Goal: Information Seeking & Learning: Compare options

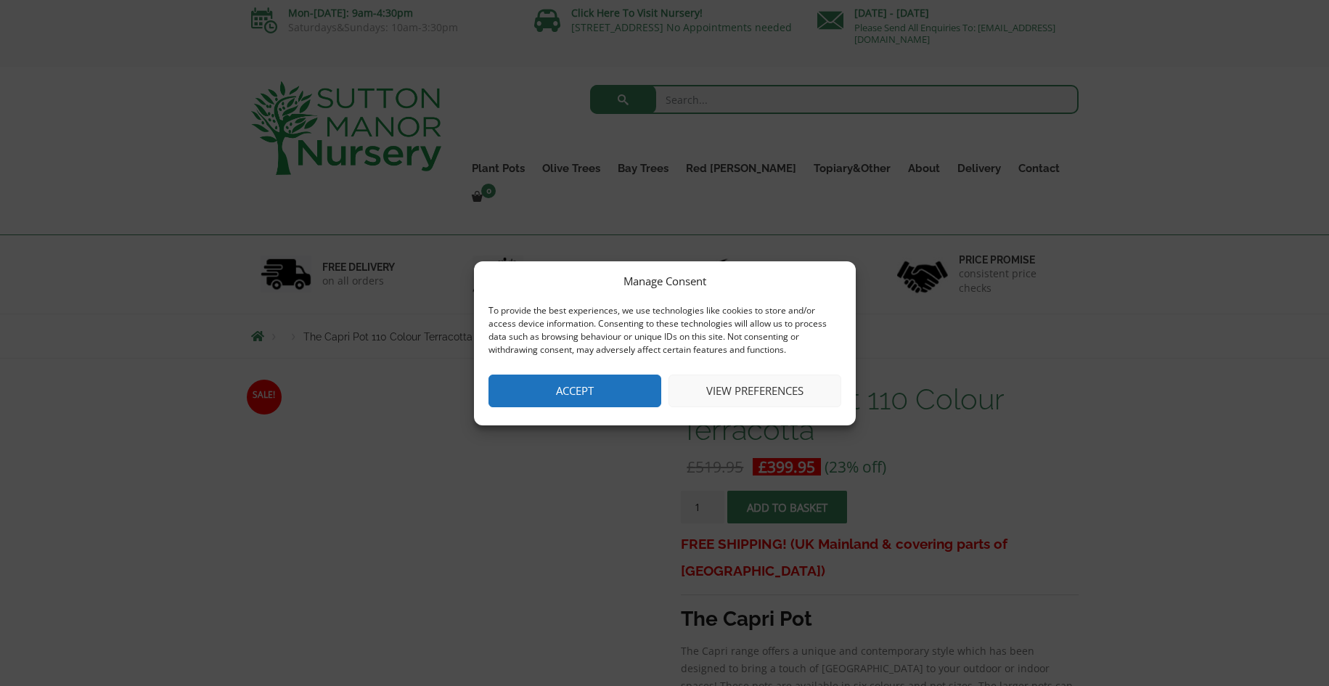
scroll to position [7, 0]
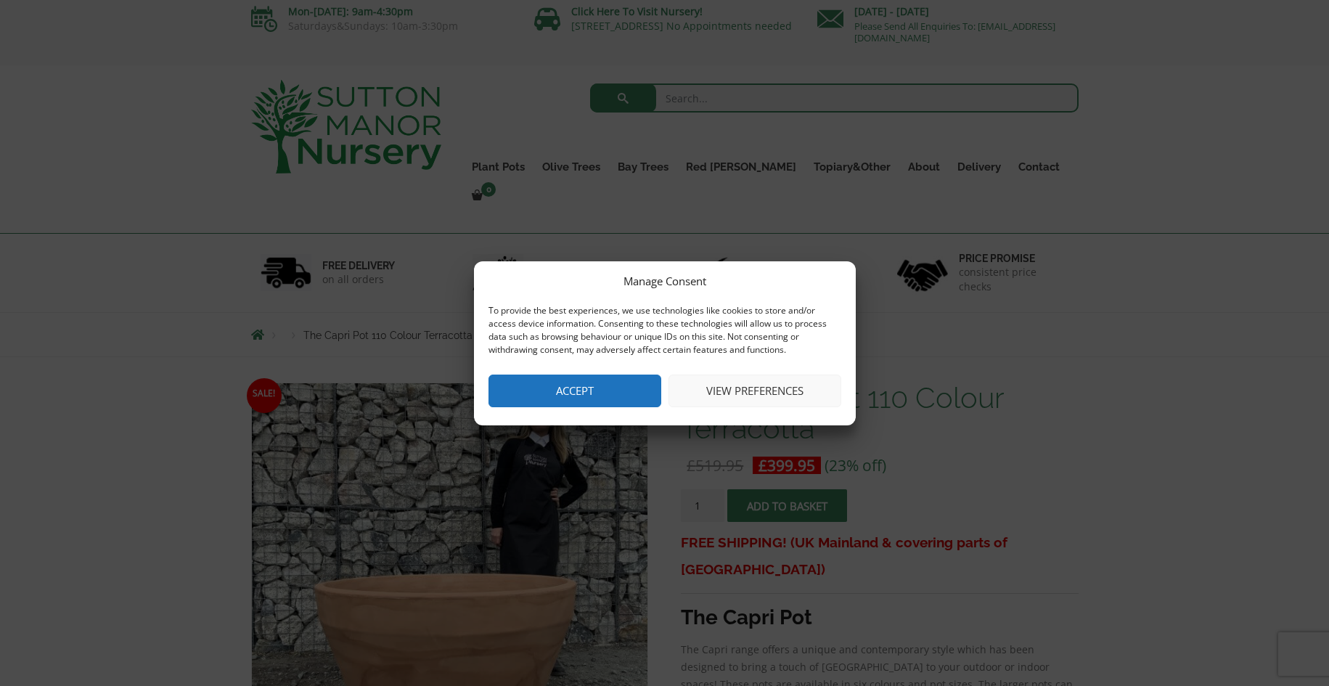
click at [595, 390] on button "Accept" at bounding box center [575, 391] width 173 height 33
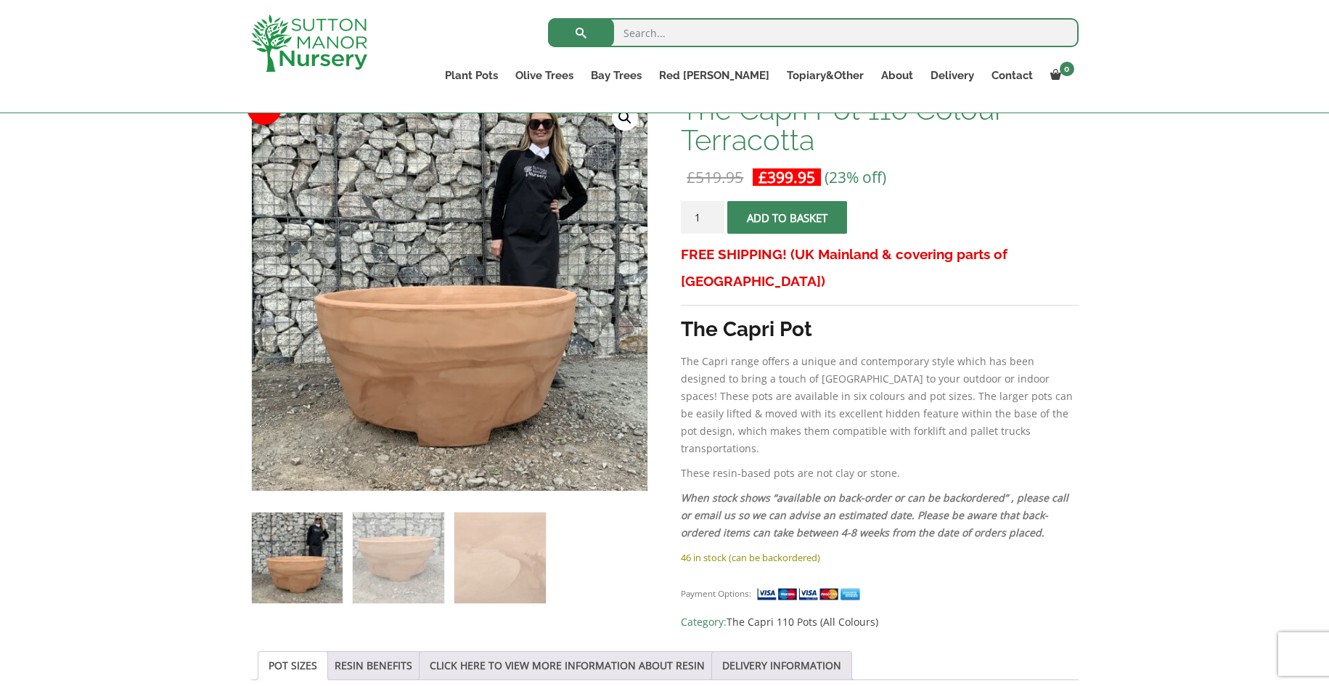
scroll to position [253, 0]
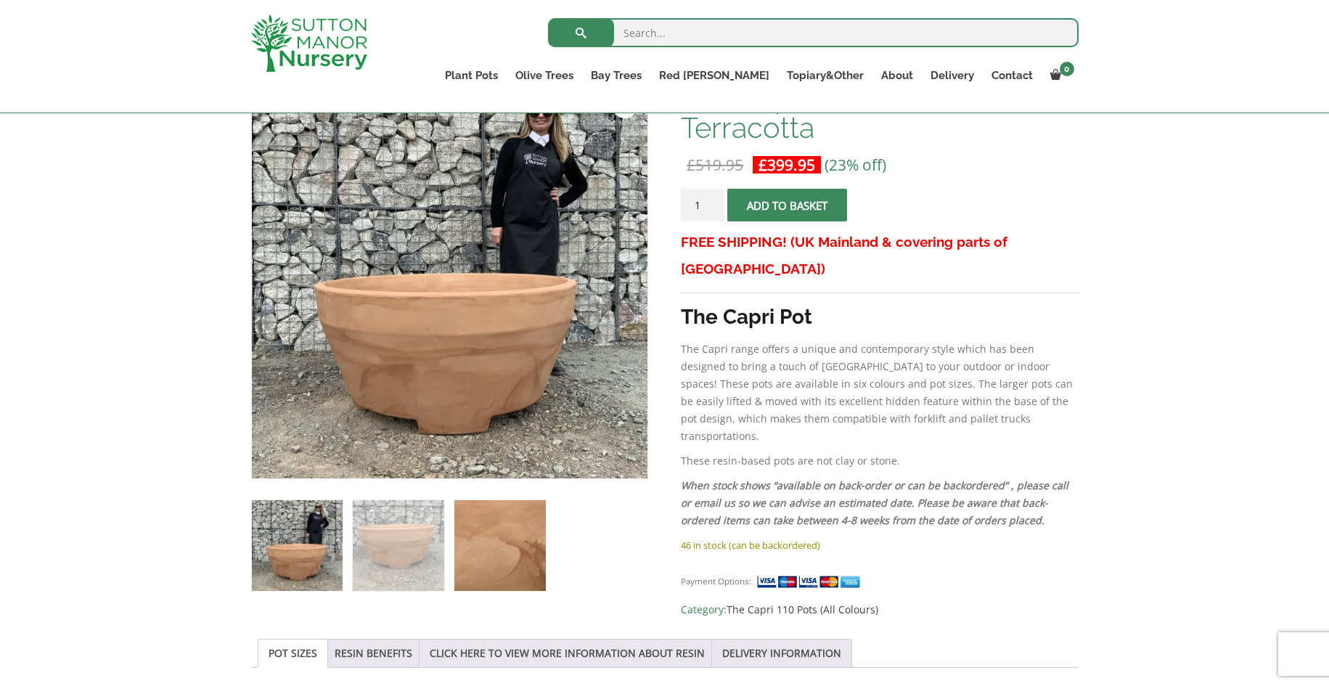
click at [511, 537] on img at bounding box center [499, 545] width 91 height 91
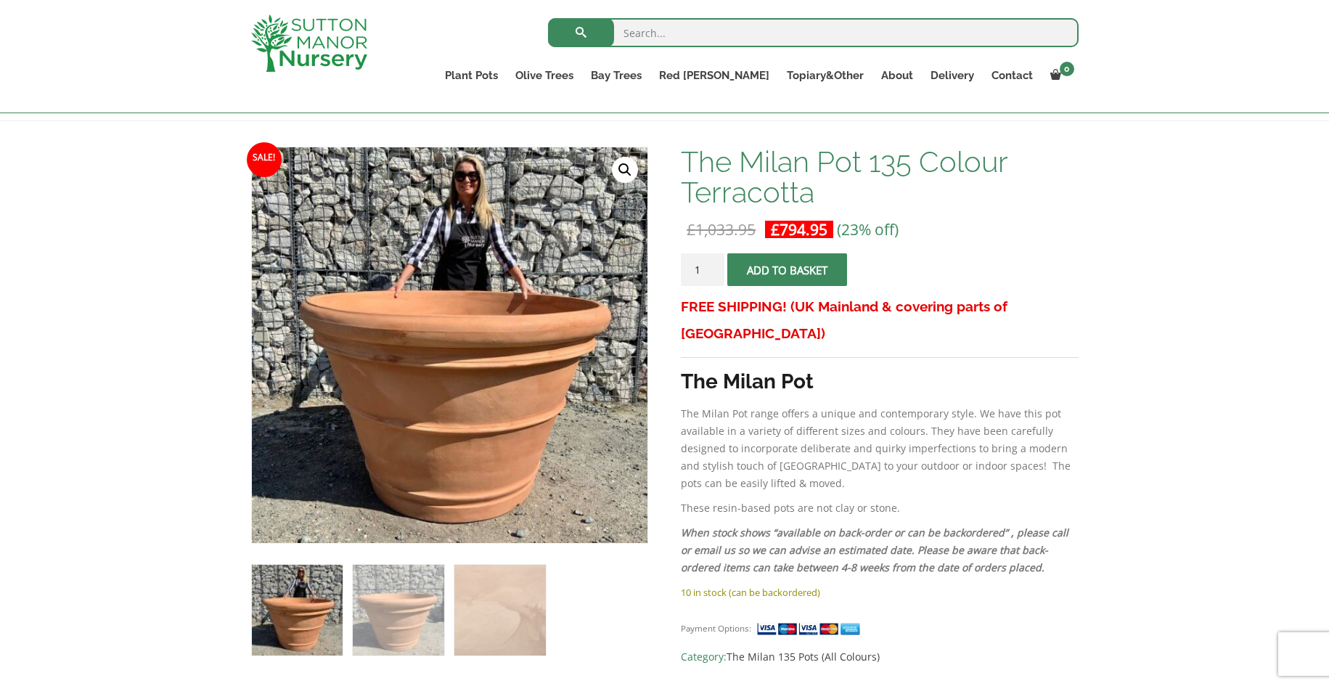
scroll to position [196, 0]
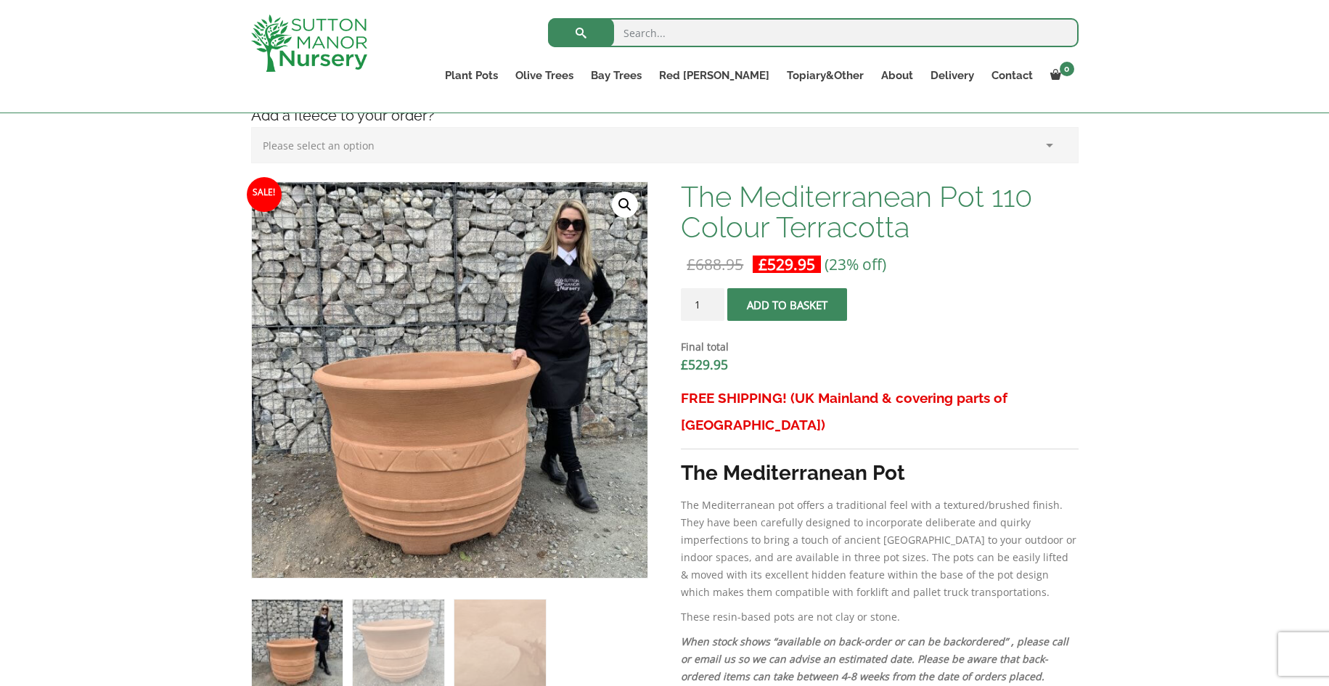
scroll to position [384, 0]
